Goal: Connect with others: Connect with others

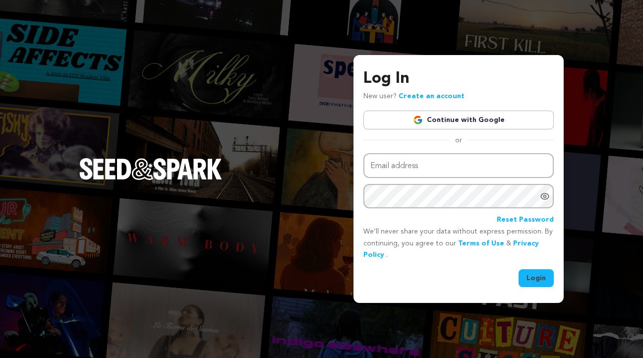
click at [440, 120] on link "Continue with Google" at bounding box center [458, 120] width 190 height 19
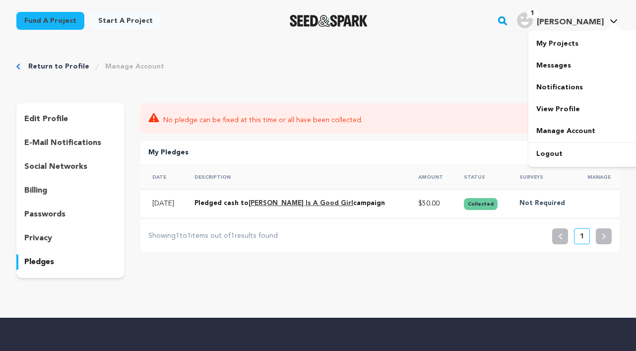
click at [612, 22] on icon at bounding box center [613, 21] width 7 height 4
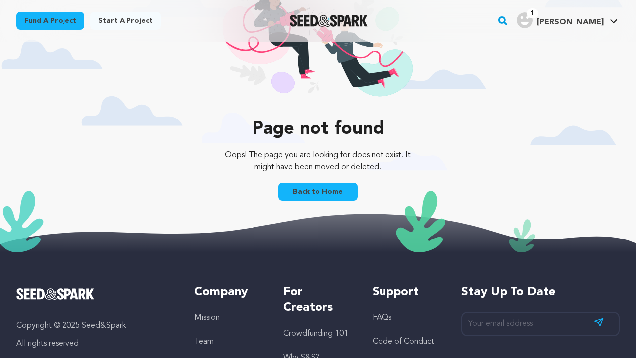
scroll to position [271, 0]
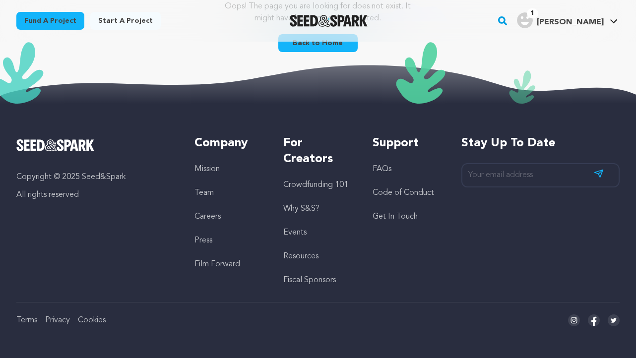
click at [389, 215] on link "Get In Touch" at bounding box center [394, 217] width 45 height 8
